Goal: Navigation & Orientation: Find specific page/section

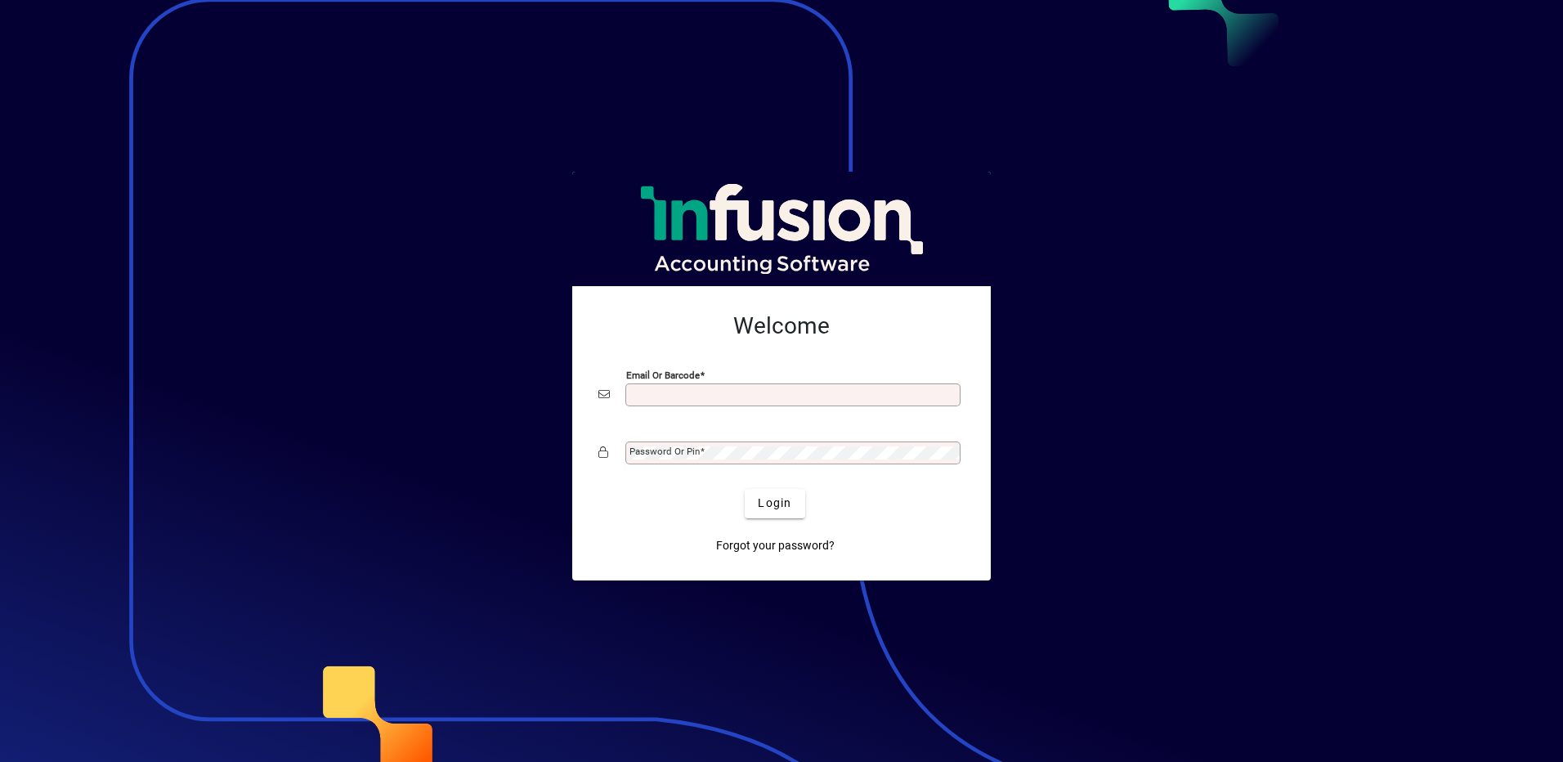
click at [764, 396] on input "Email or Barcode" at bounding box center [794, 394] width 330 height 13
click at [638, 387] on div "Email or Barcode" at bounding box center [792, 394] width 335 height 23
type input "**********"
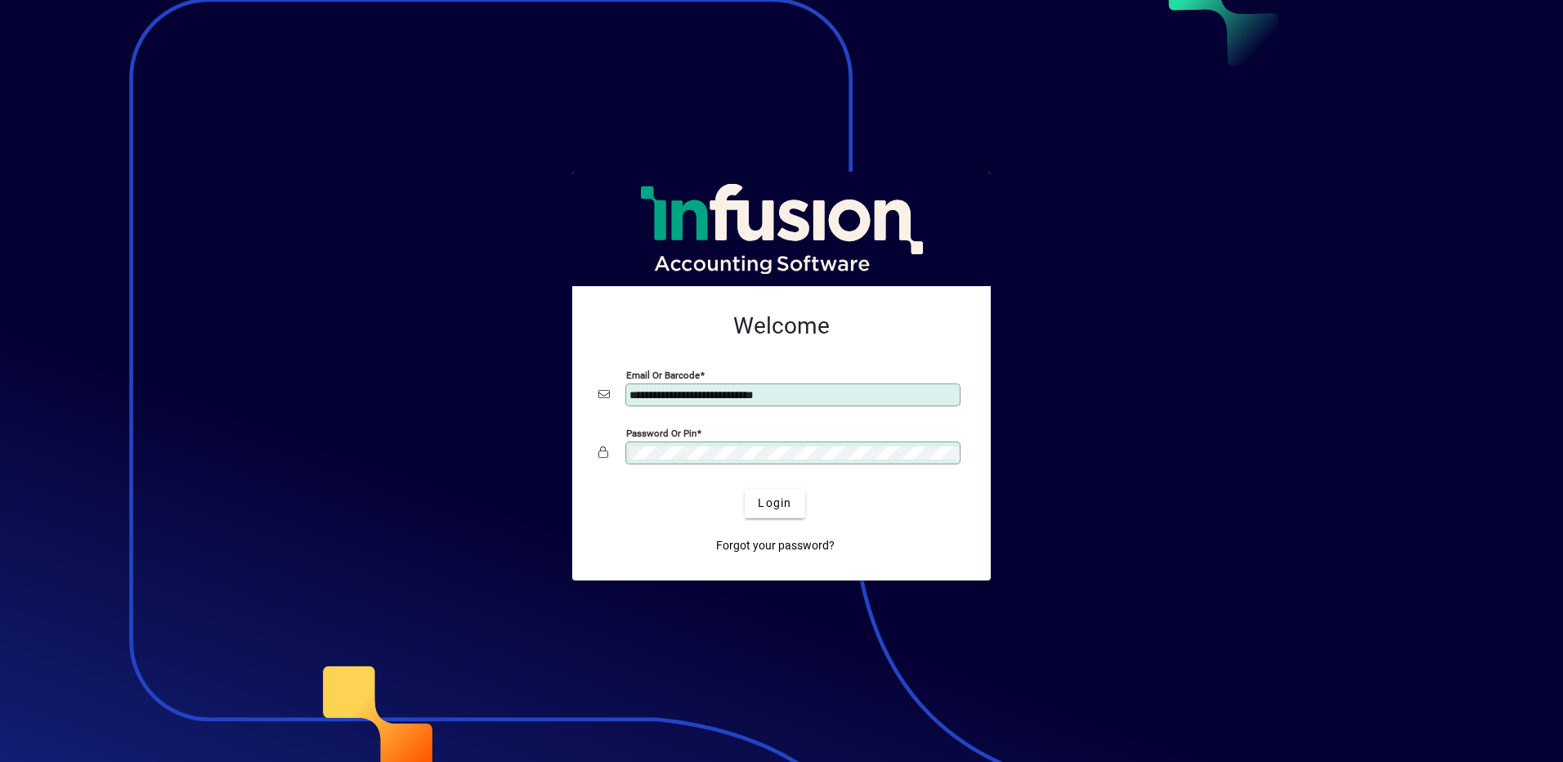
click at [745, 489] on button "Login" at bounding box center [775, 503] width 60 height 29
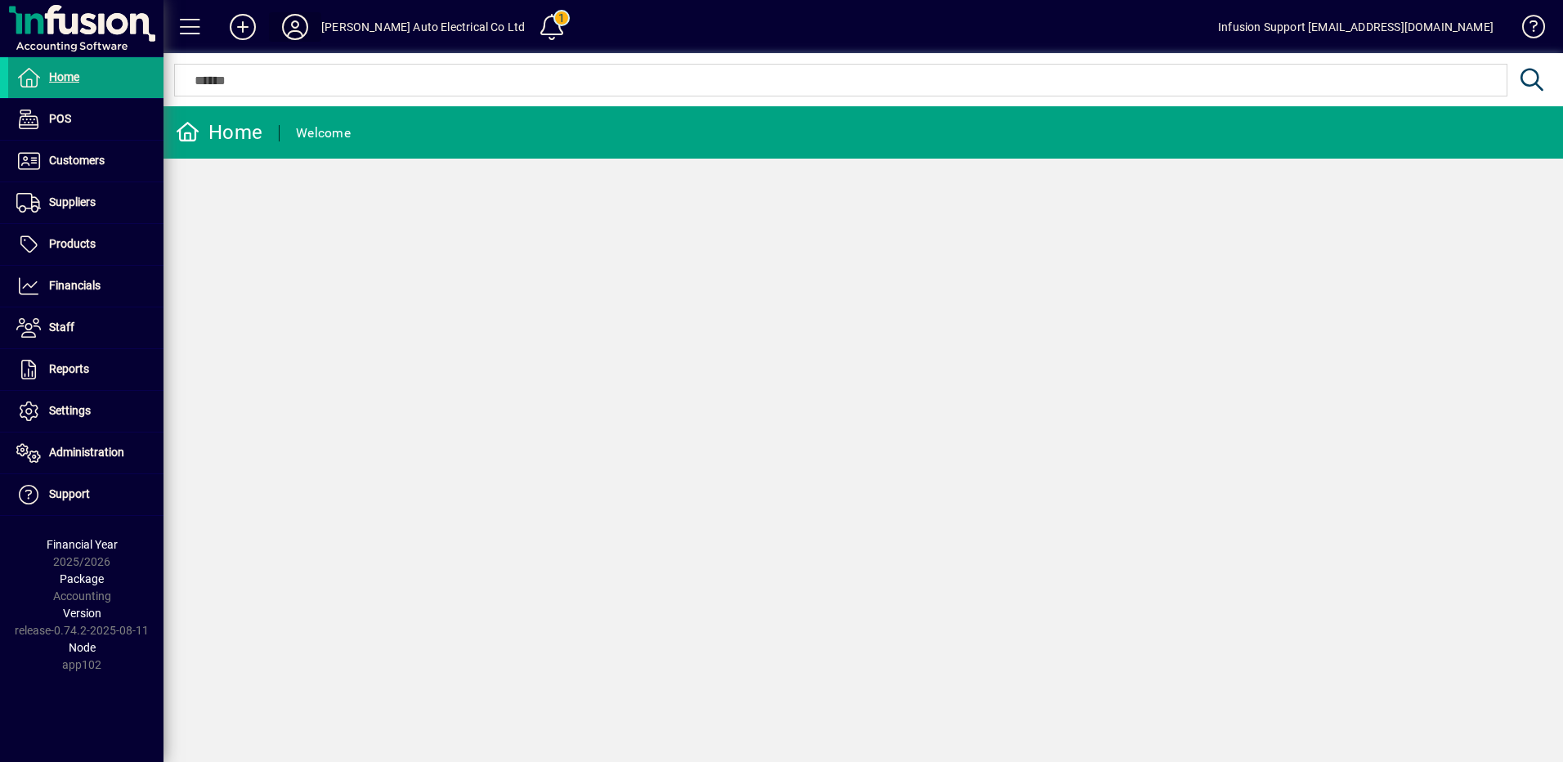
click at [302, 28] on icon at bounding box center [295, 27] width 33 height 26
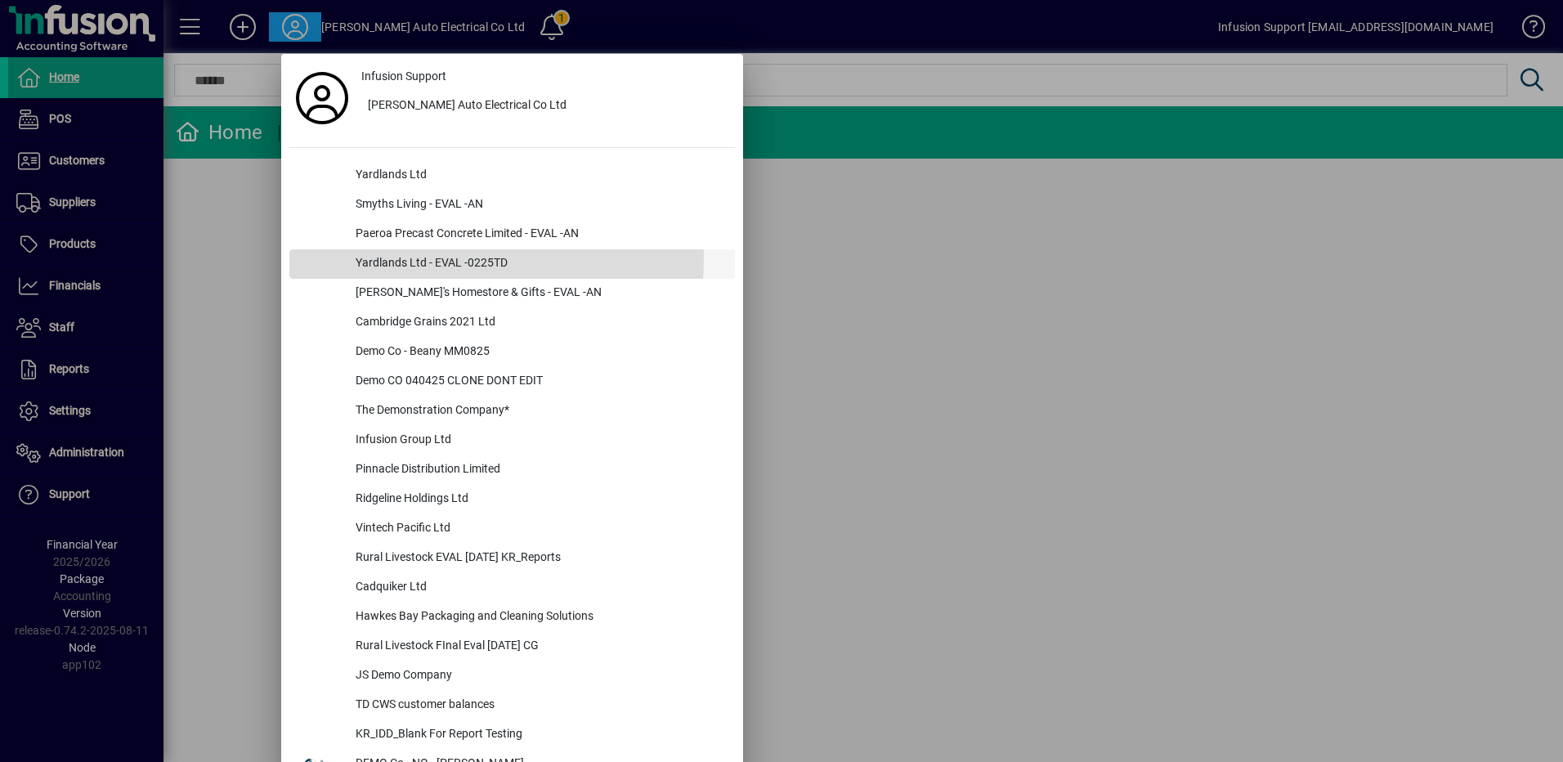
click at [450, 258] on div "Yardlands Ltd - EVAL -0225TD" at bounding box center [538, 263] width 392 height 29
